Goal: Transaction & Acquisition: Purchase product/service

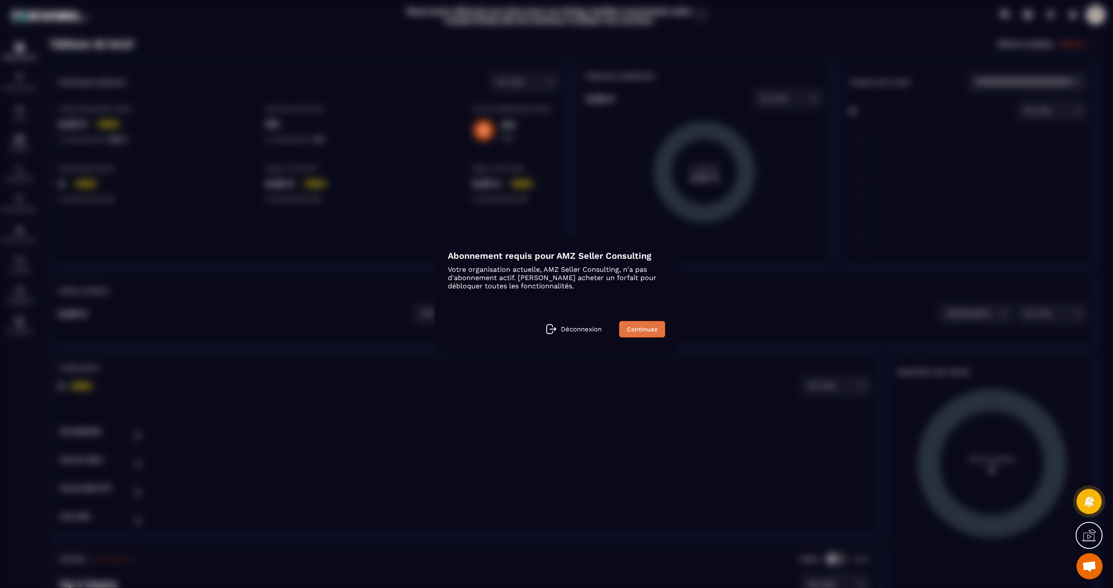
click at [640, 331] on link "Continuez" at bounding box center [642, 329] width 46 height 17
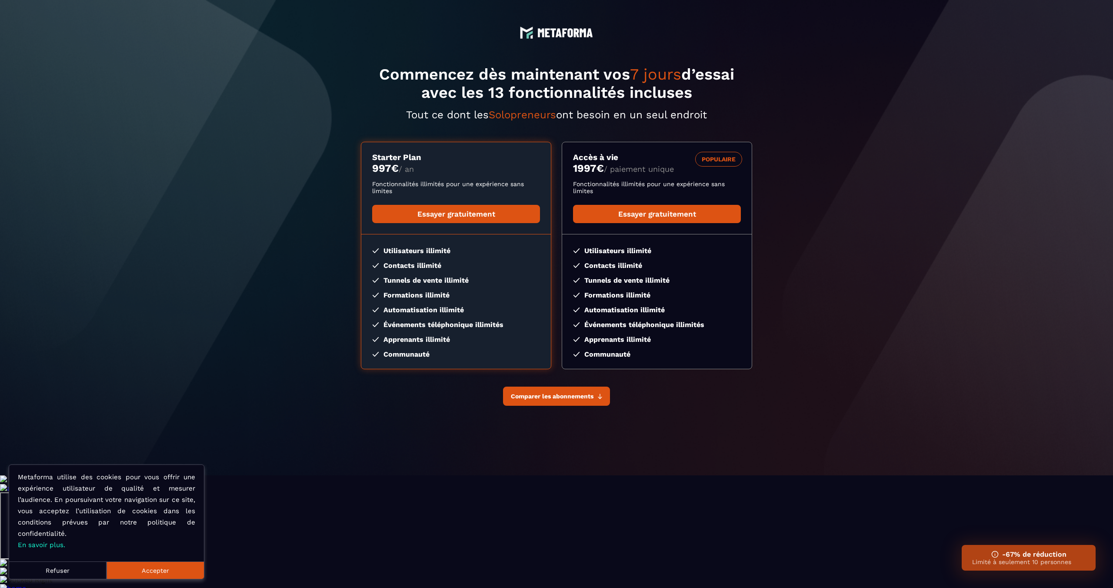
click at [591, 394] on span "Comparer les abonnements" at bounding box center [552, 396] width 83 height 7
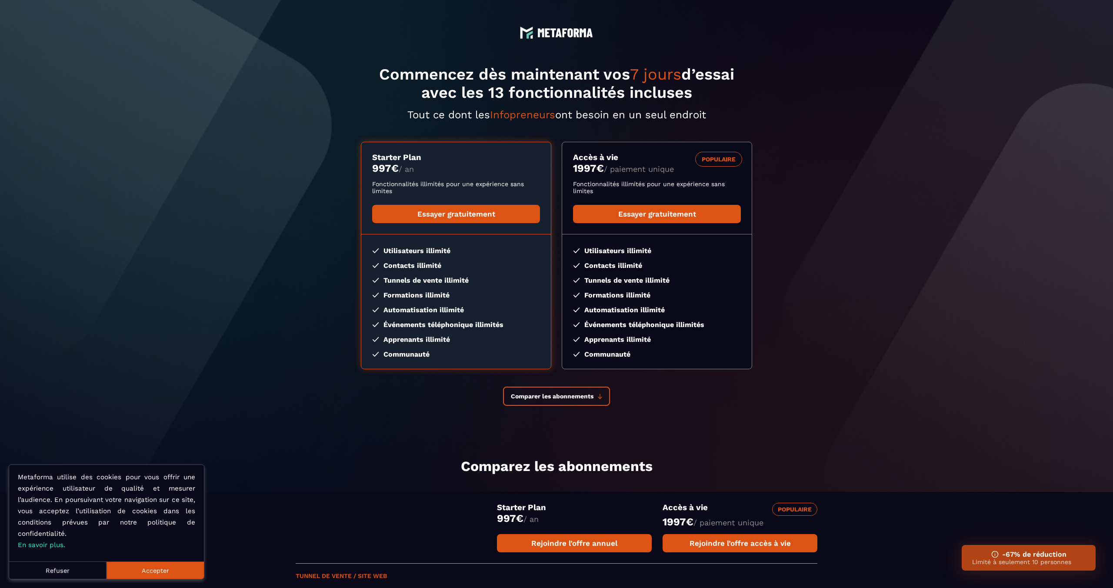
click at [148, 575] on button "Accepter" at bounding box center [155, 569] width 97 height 17
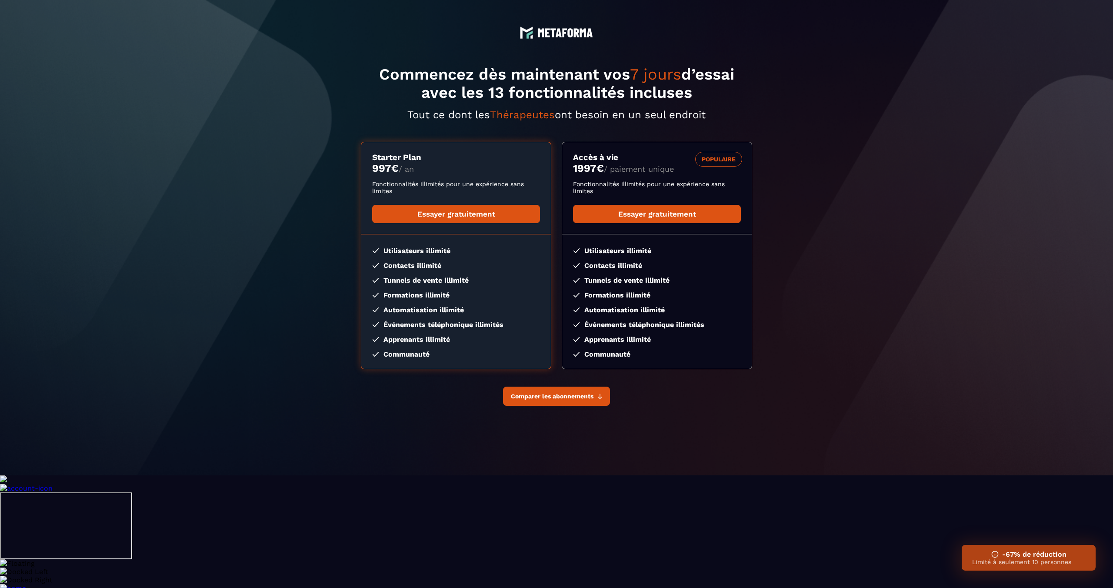
click at [558, 400] on span "Comparer les abonnements" at bounding box center [552, 396] width 83 height 7
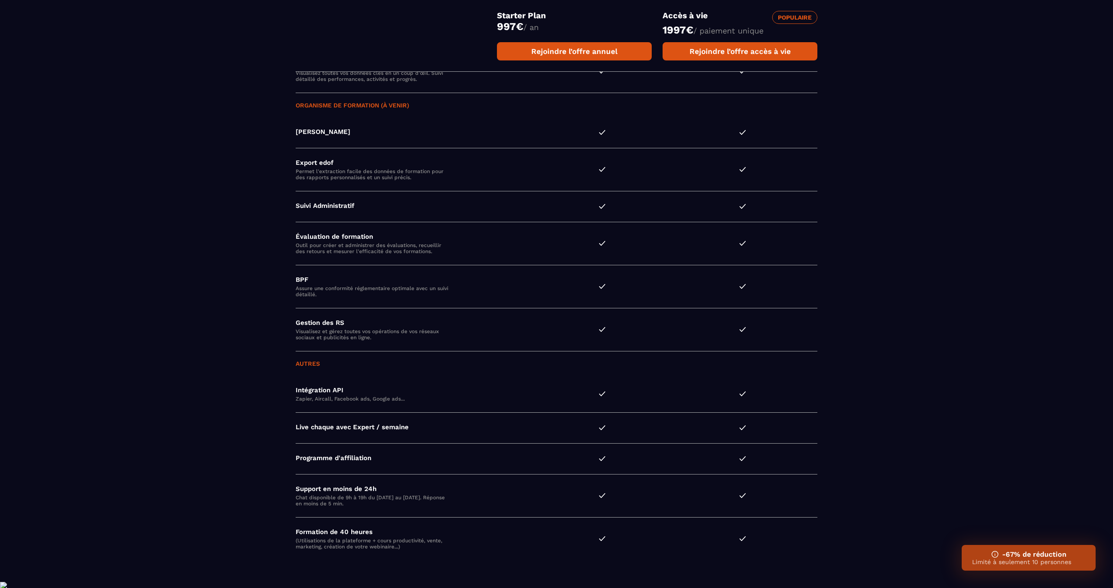
scroll to position [2184, 0]
click at [1012, 556] on h3 "-67% de réduction" at bounding box center [1028, 554] width 113 height 8
click at [995, 553] on img at bounding box center [995, 554] width 7 height 7
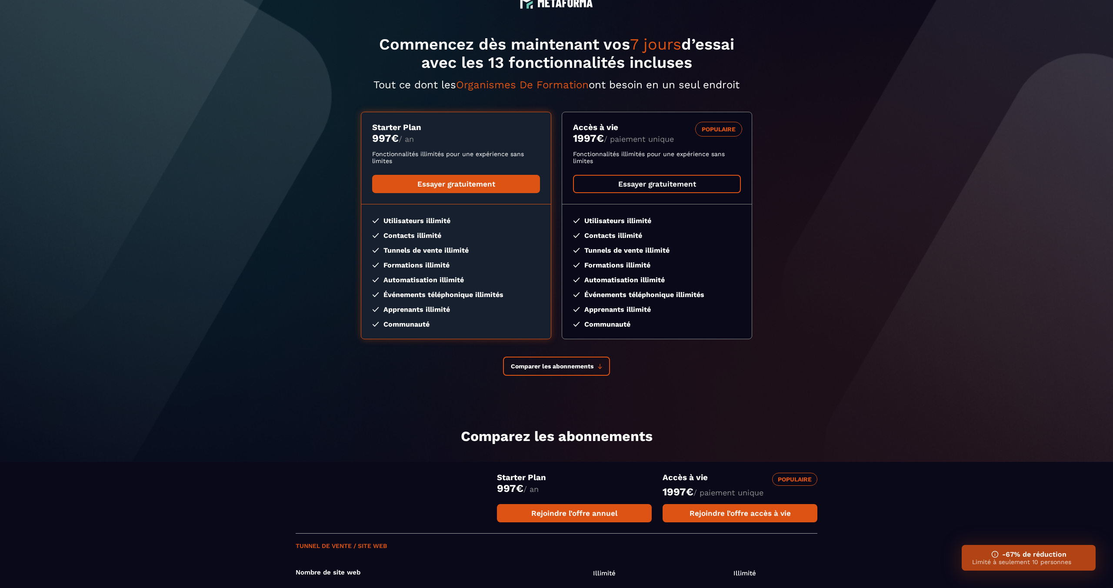
scroll to position [38, 0]
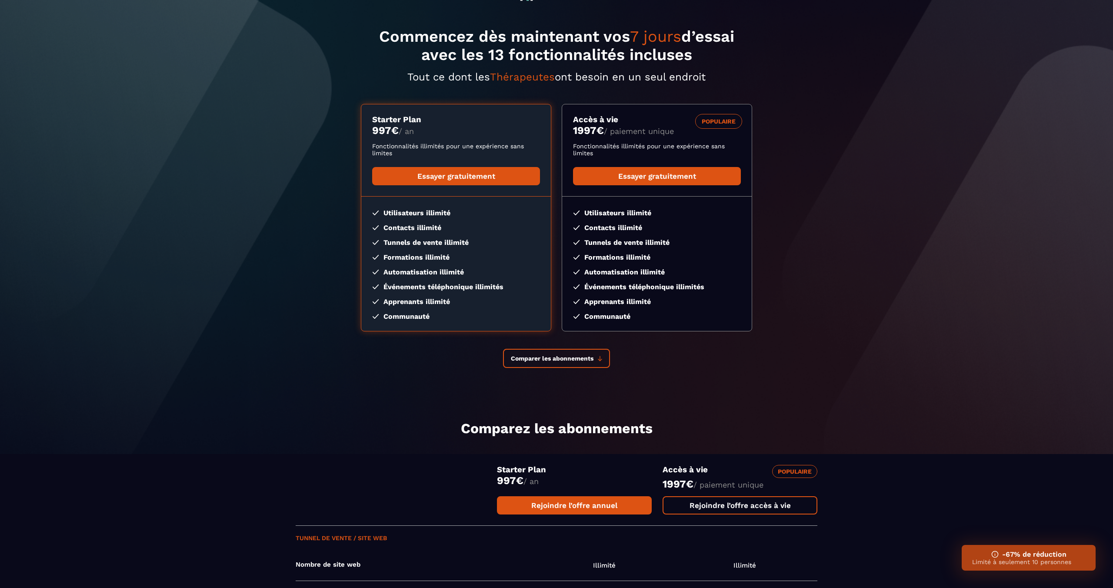
click at [722, 504] on link "Rejoindre l’offre accès à vie" at bounding box center [740, 505] width 155 height 18
